Goal: Navigation & Orientation: Find specific page/section

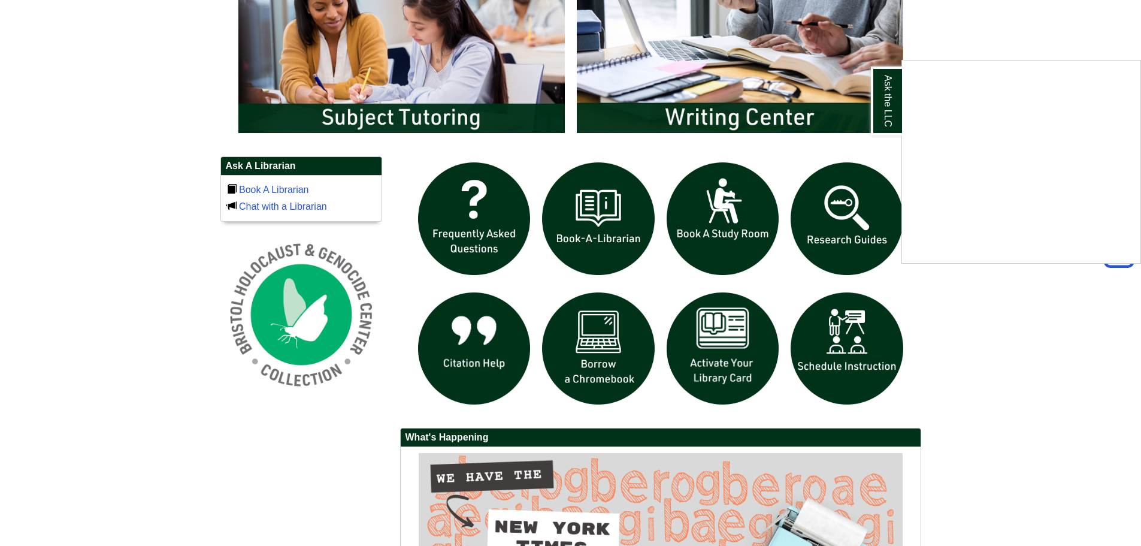
scroll to position [719, 0]
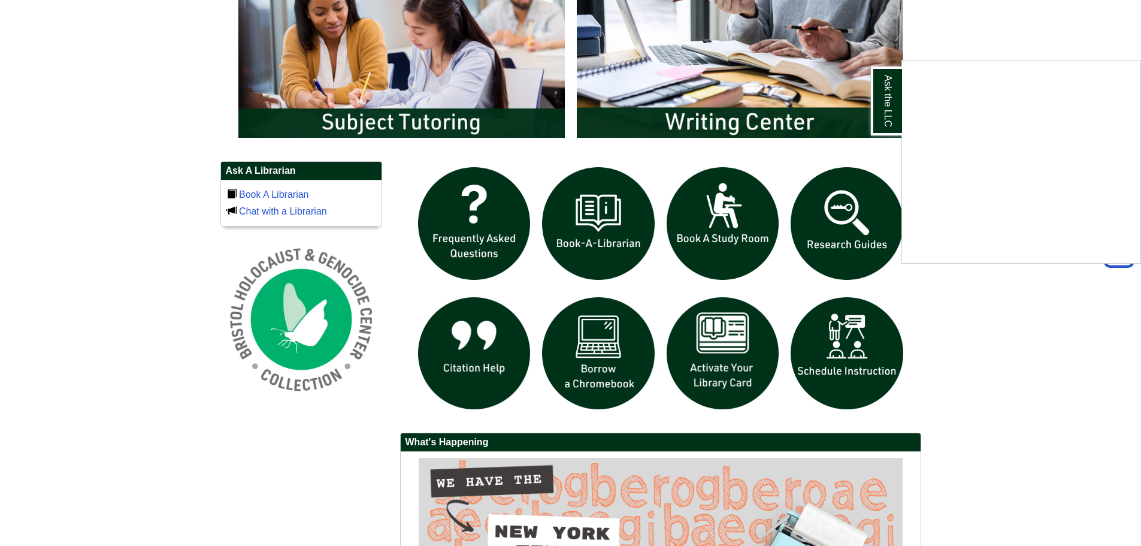
click at [754, 121] on div "Ask the LLC" at bounding box center [570, 273] width 1141 height 546
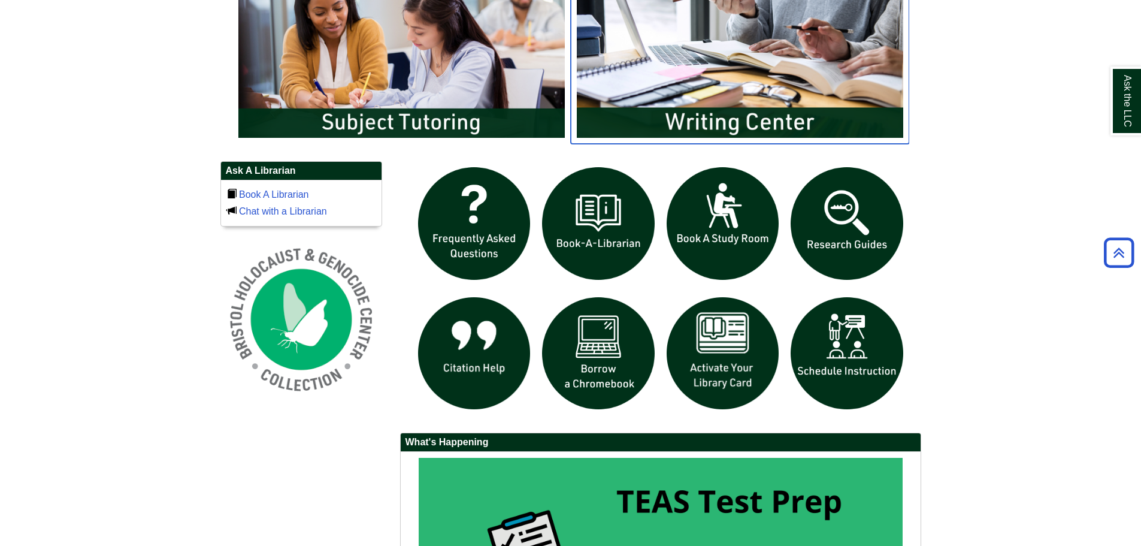
click at [754, 121] on img "slideshow" at bounding box center [740, 53] width 338 height 182
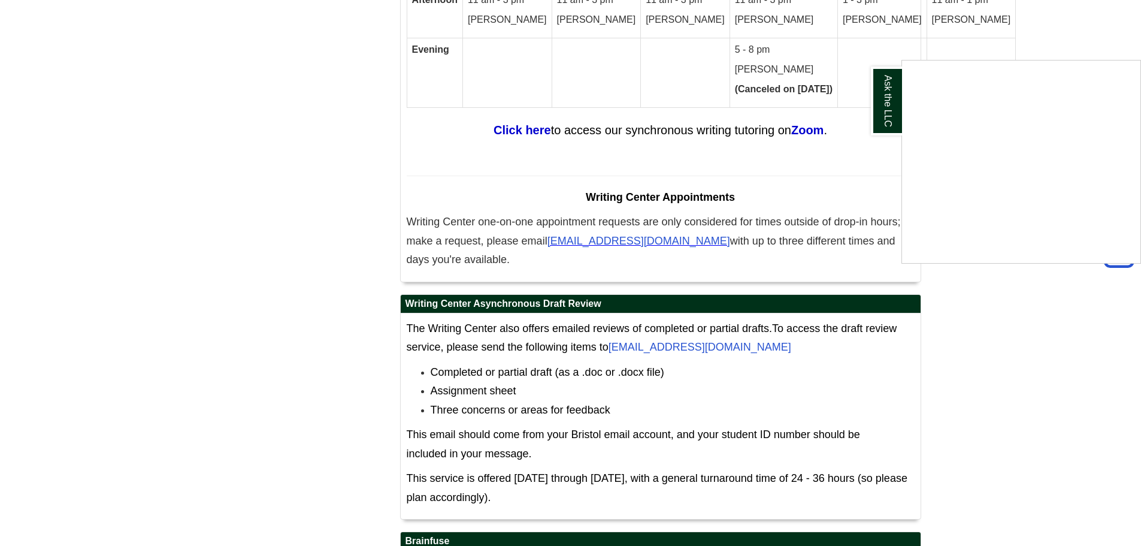
scroll to position [7286, 0]
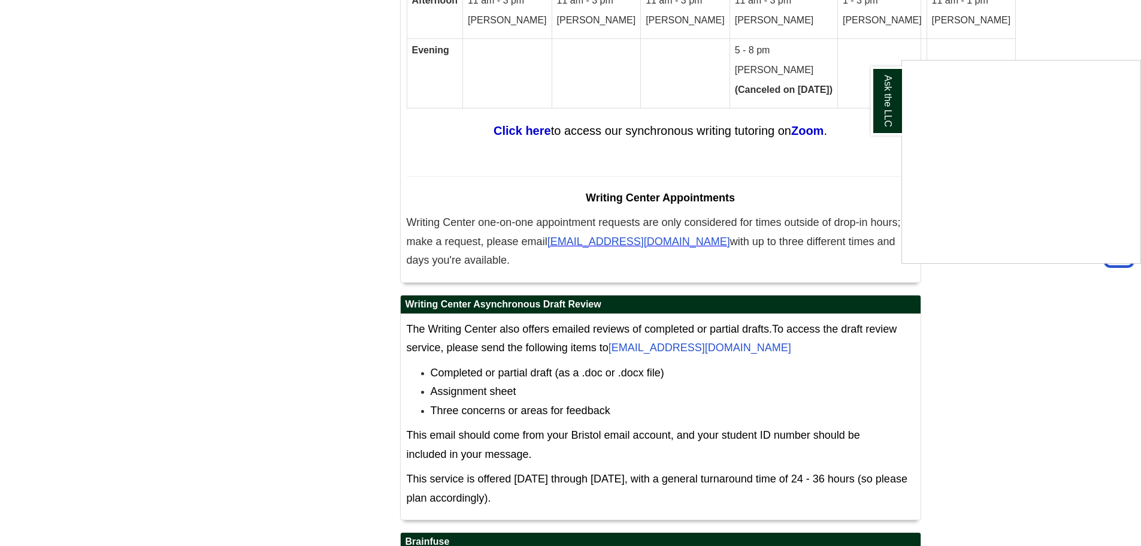
click at [685, 274] on div "Ask the LLC" at bounding box center [570, 273] width 1141 height 546
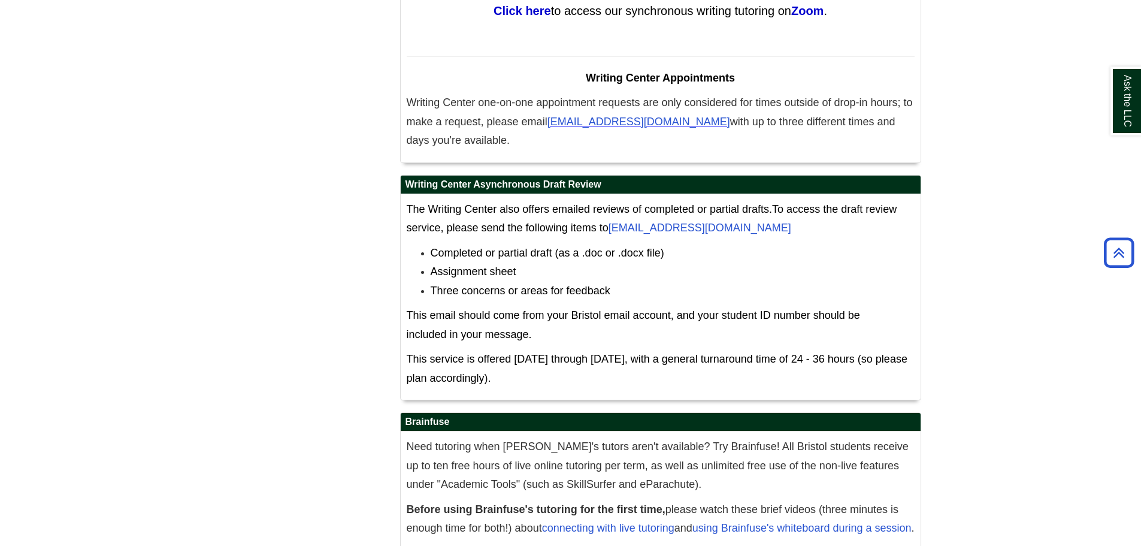
scroll to position [7345, 0]
